Goal: Check status: Check status

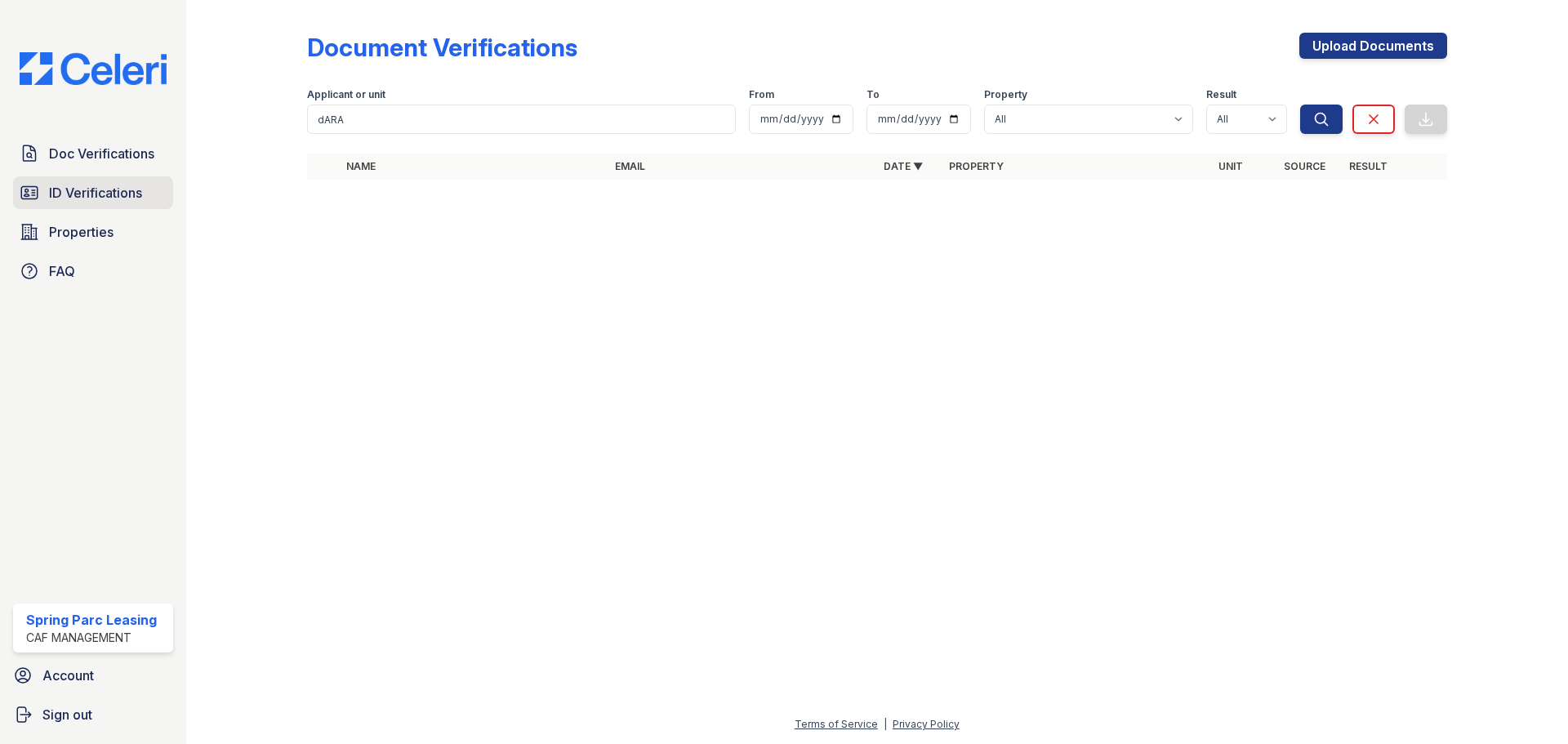
click at [89, 191] on span "ID Verifications" at bounding box center [95, 192] width 93 height 19
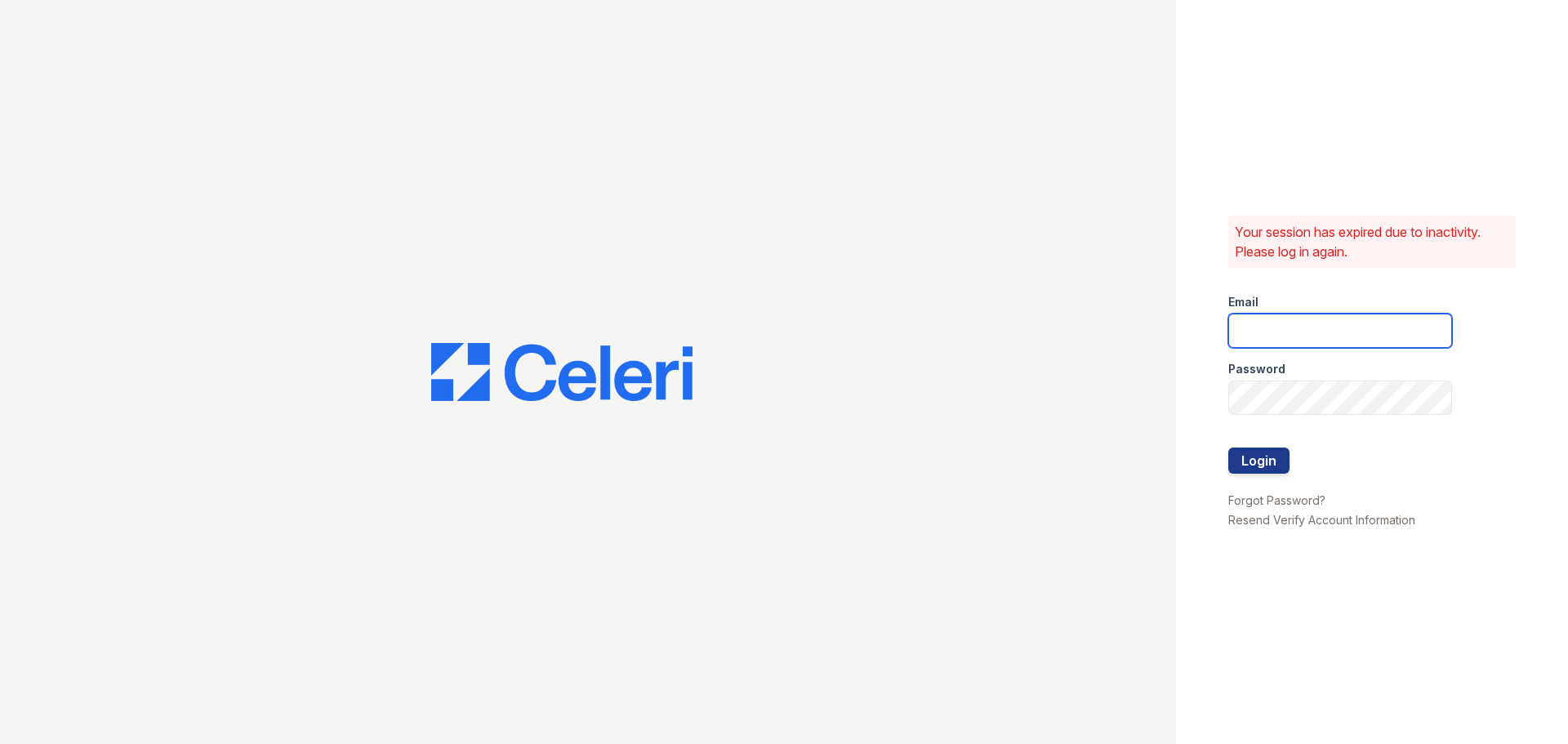
type input "[EMAIL_ADDRESS][DOMAIN_NAME]"
click at [1259, 464] on button "Login" at bounding box center [1259, 460] width 61 height 26
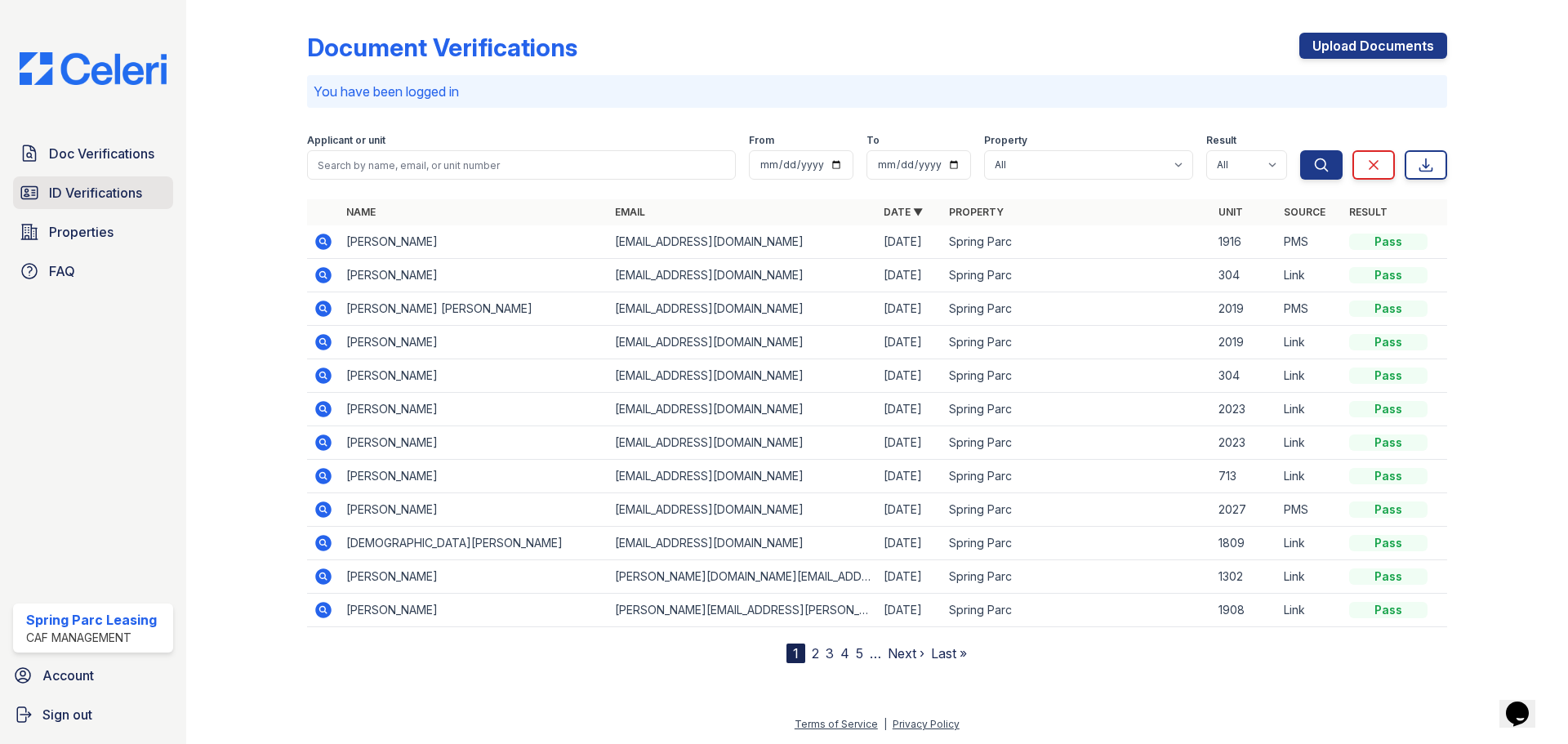
click at [115, 199] on span "ID Verifications" at bounding box center [95, 192] width 93 height 19
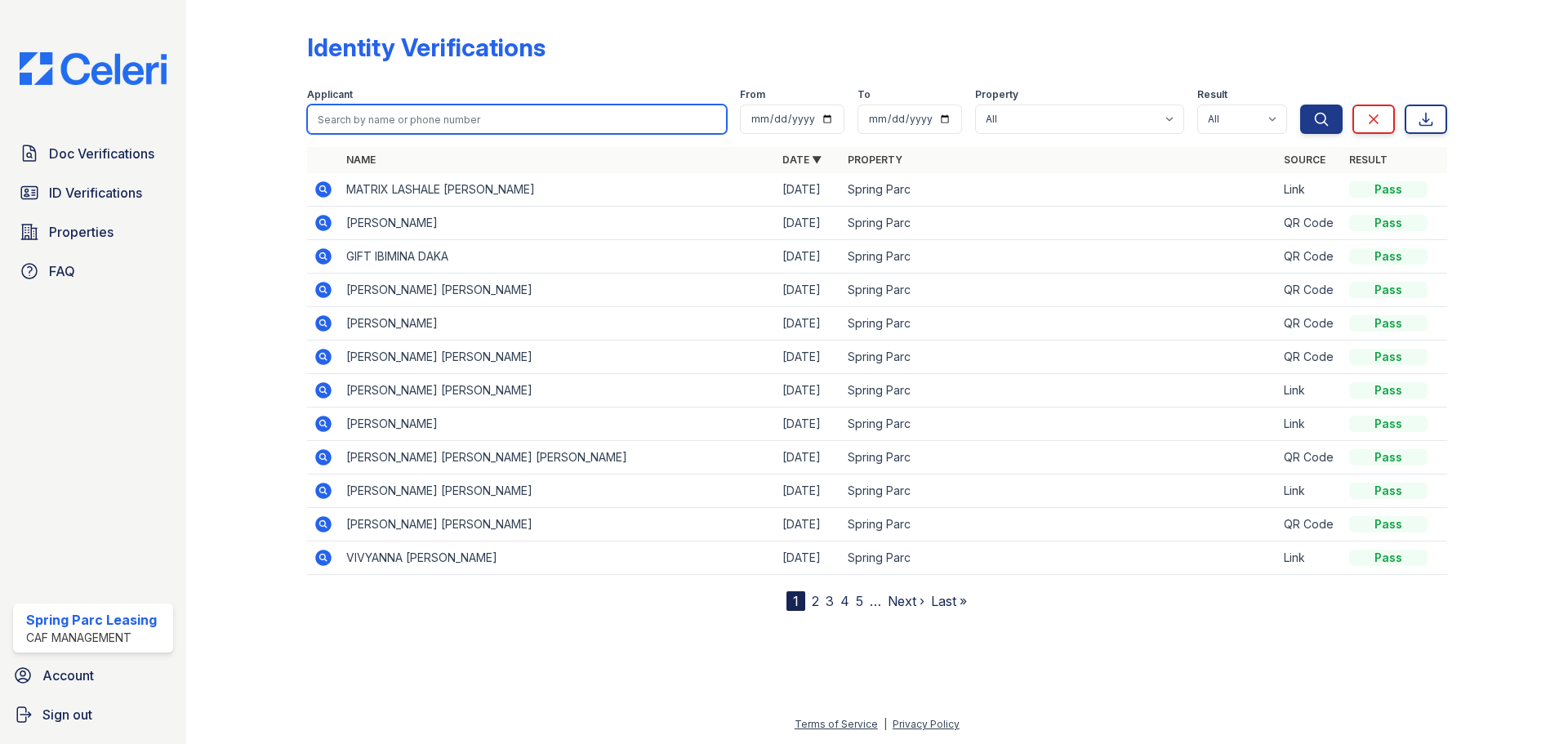
click at [434, 116] on input "search" at bounding box center [517, 119] width 420 height 29
type input "Neal"
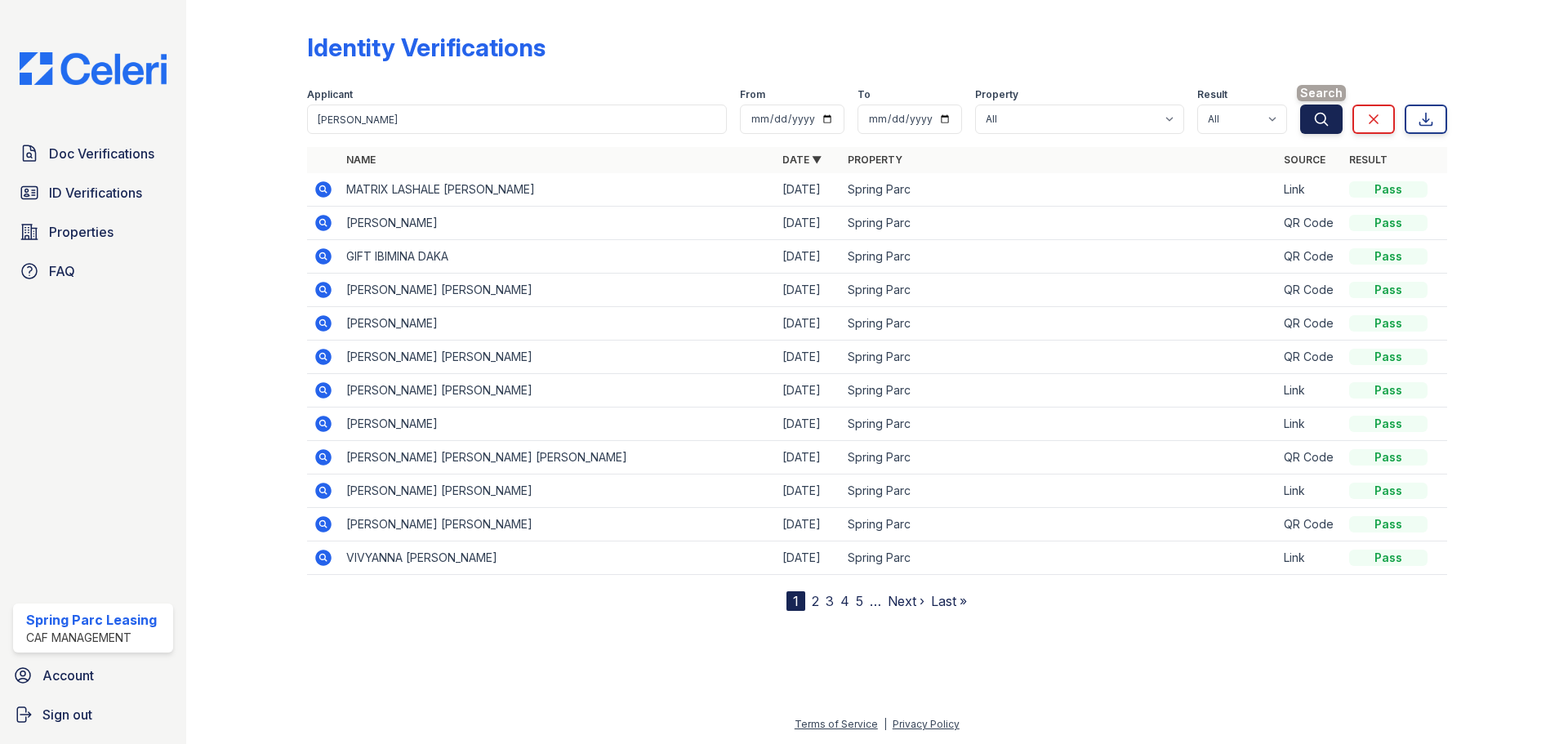
click at [1330, 120] on button "Search" at bounding box center [1321, 119] width 43 height 29
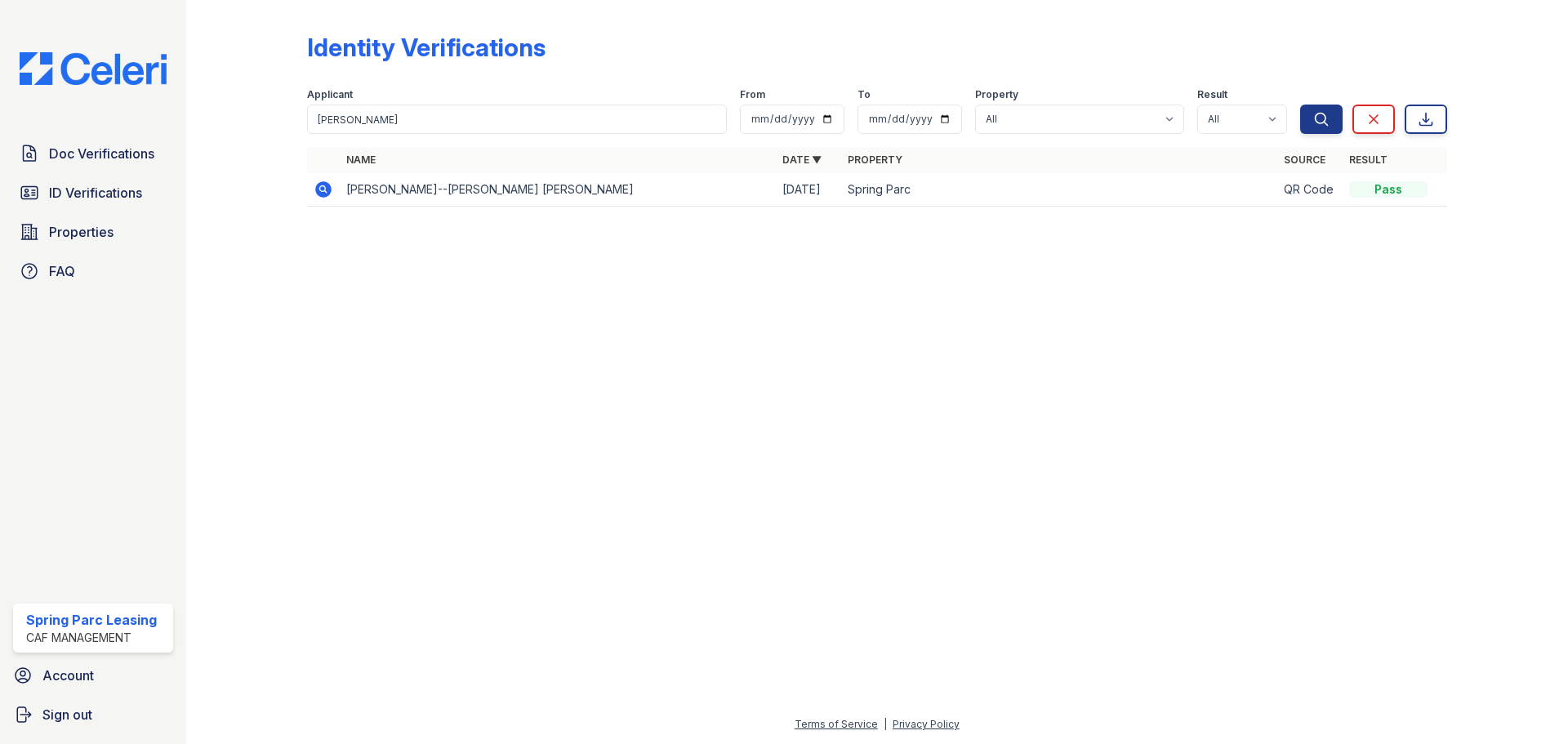
click at [319, 188] on icon at bounding box center [323, 189] width 19 height 19
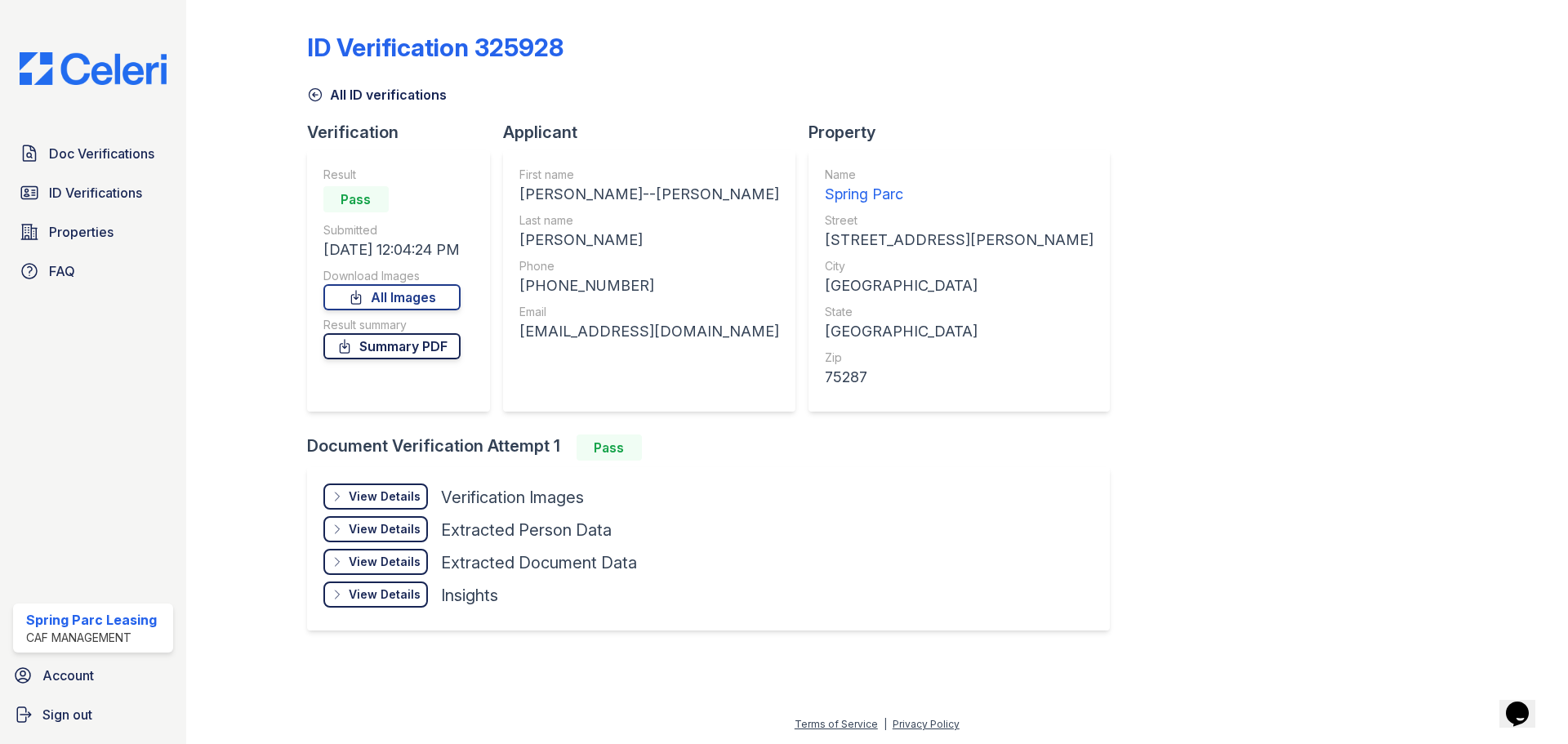
click at [392, 347] on link "Summary PDF" at bounding box center [392, 346] width 138 height 26
click at [83, 65] on img at bounding box center [93, 68] width 173 height 33
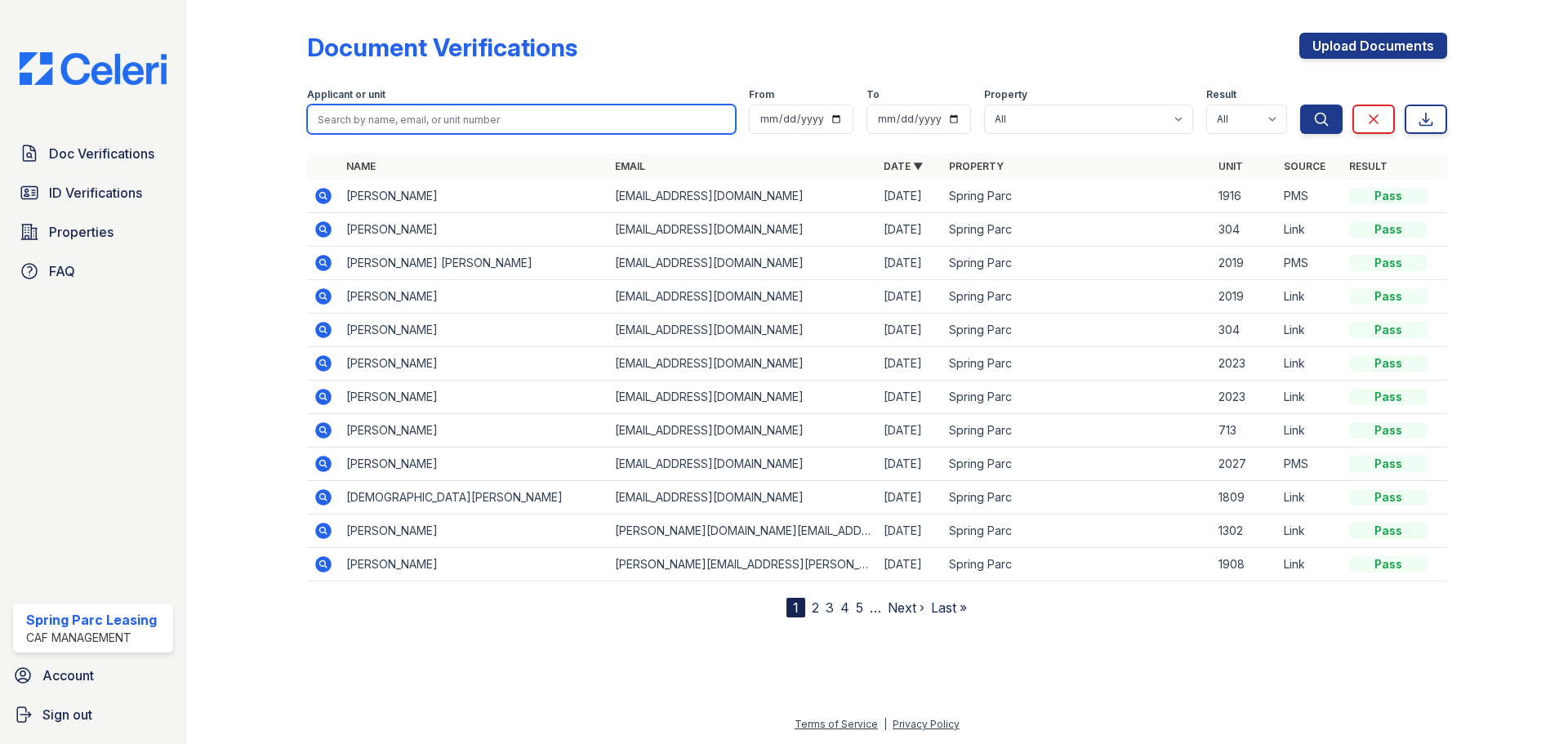
click at [606, 110] on input "search" at bounding box center [521, 119] width 428 height 29
type input "deimary"
click at [1301, 105] on button "Search" at bounding box center [1321, 119] width 43 height 29
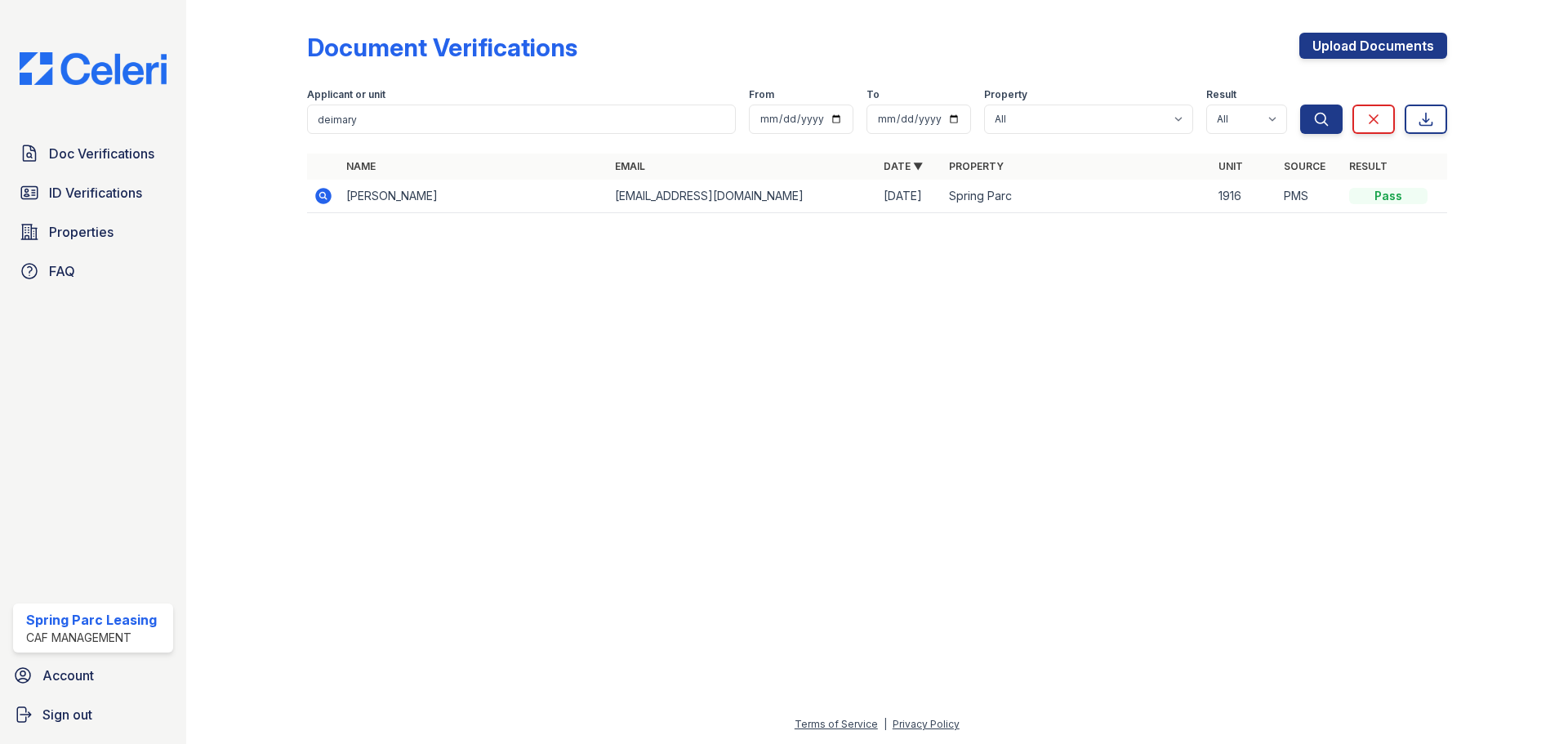
click at [322, 197] on icon at bounding box center [322, 195] width 4 height 4
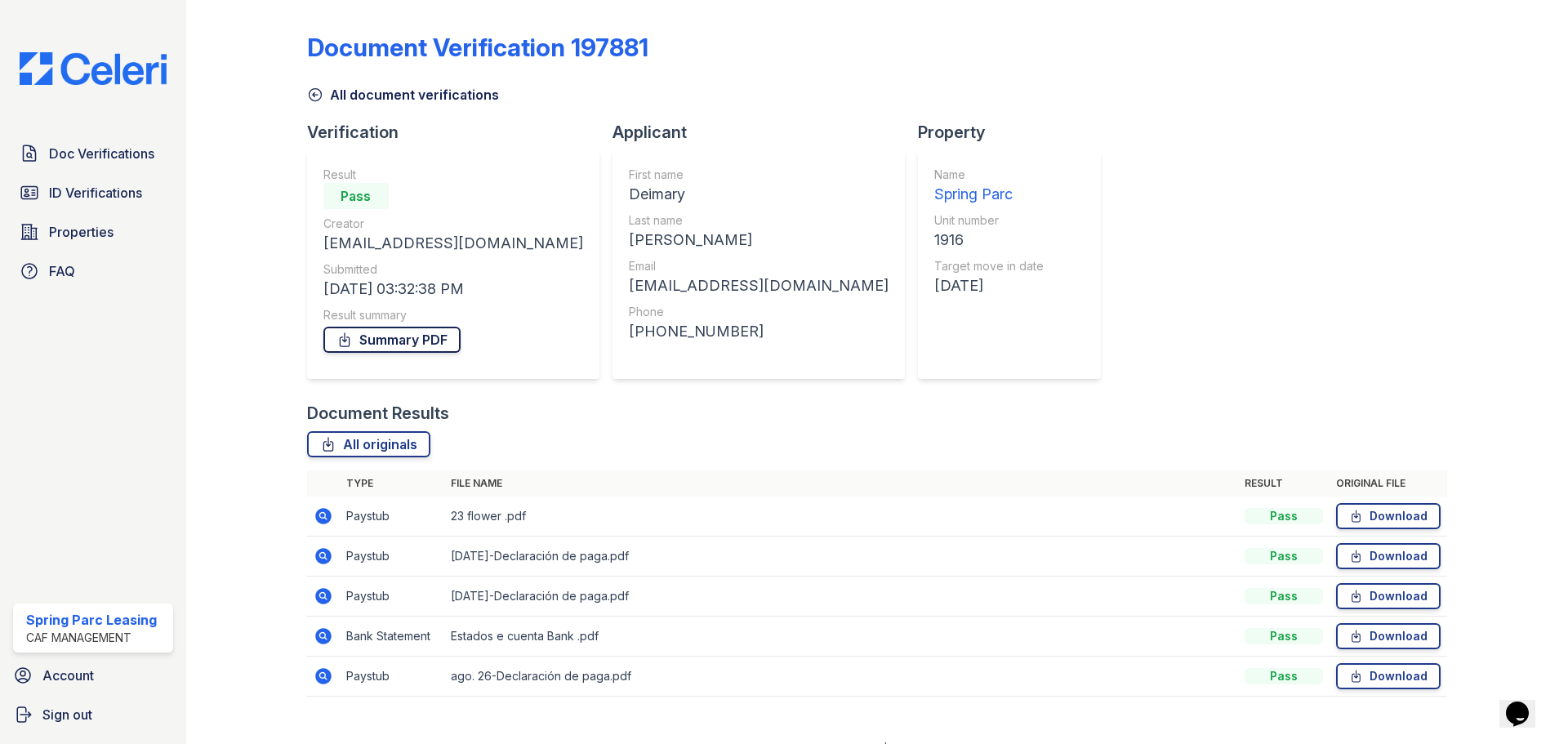
click at [439, 339] on link "Summary PDF" at bounding box center [392, 340] width 138 height 26
